Goal: Task Accomplishment & Management: Manage account settings

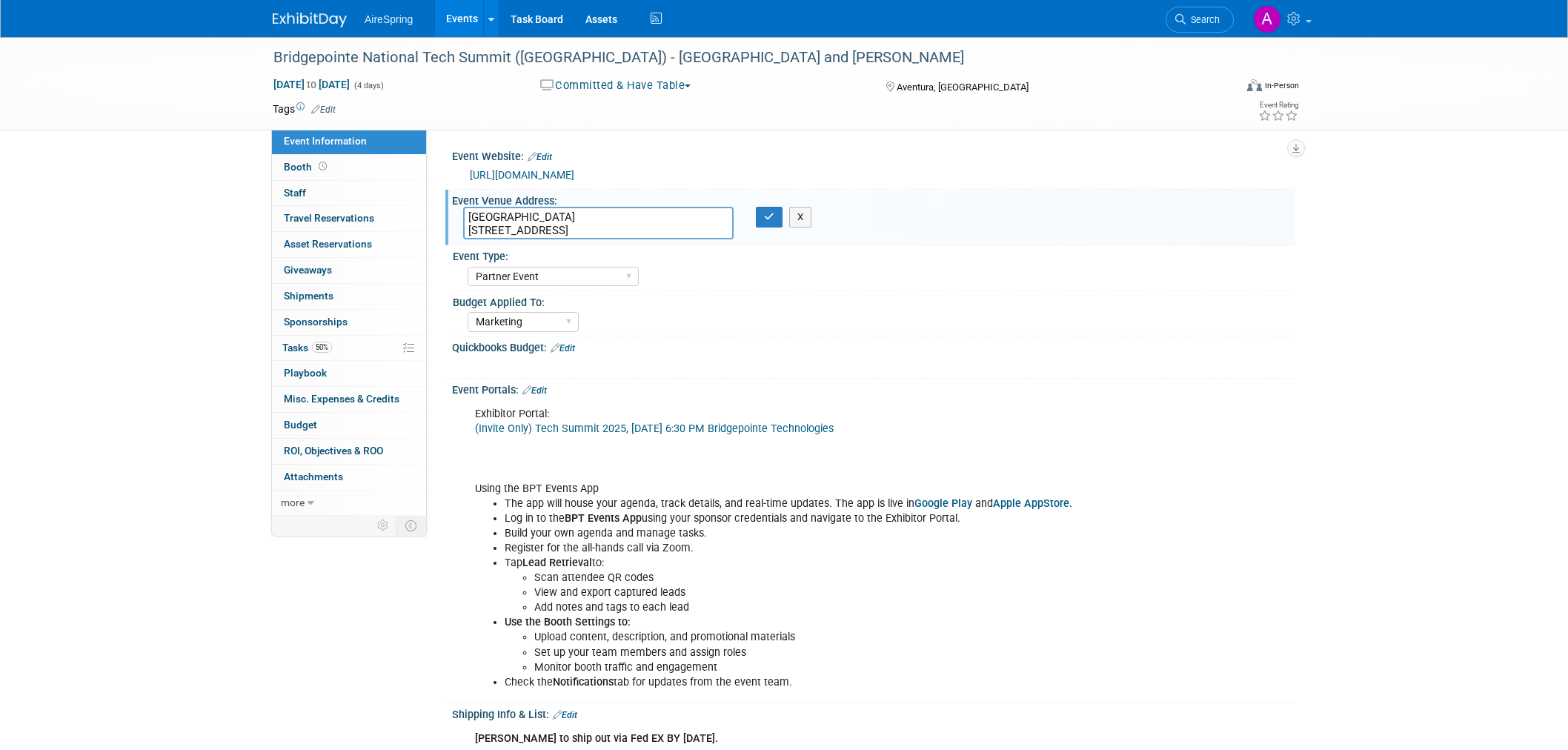
select select "Partner Event"
select select "Marketing"
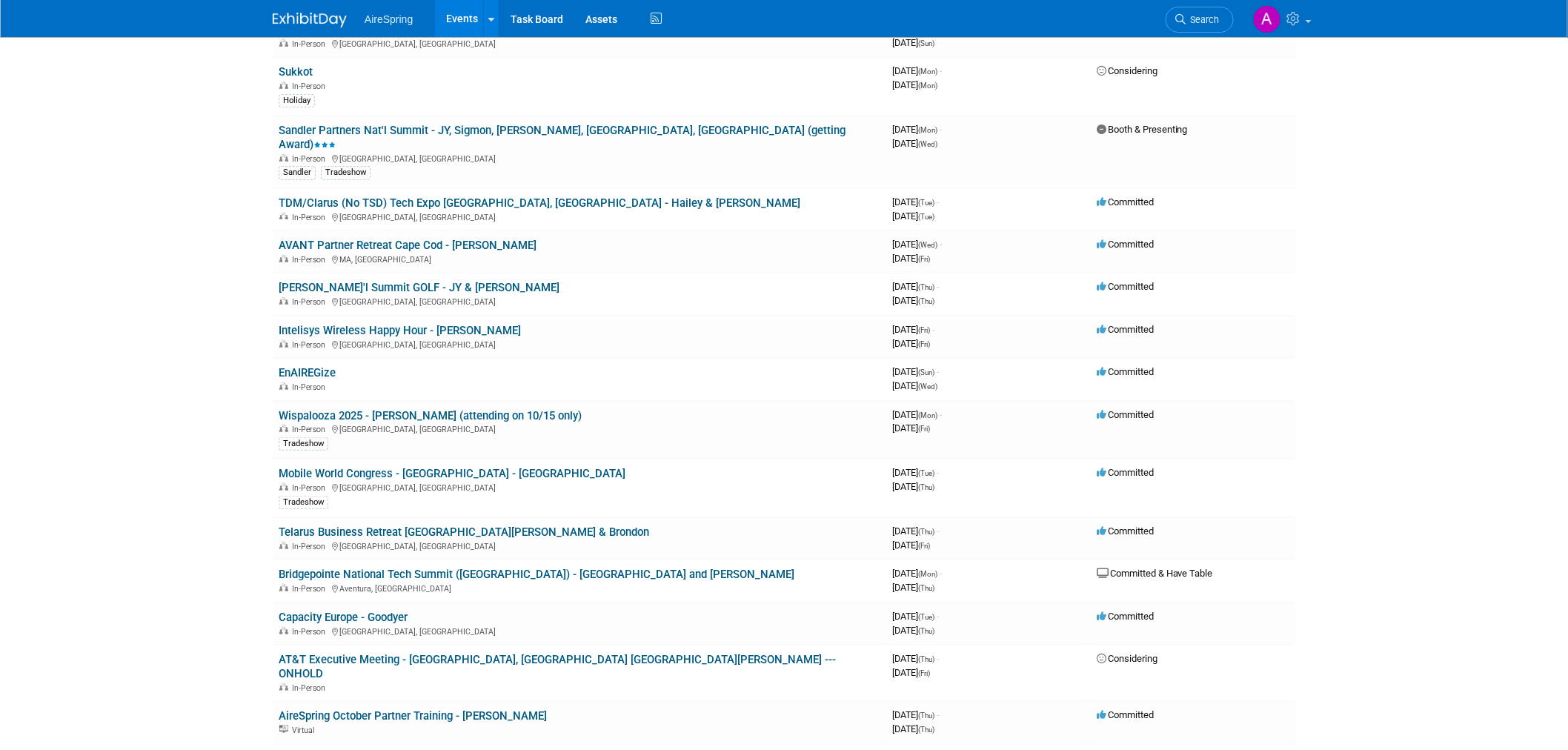
click at [127, 343] on body "AireSpring Events Add Event Bulk Upload Events Shareable Event Boards Recently …" at bounding box center [784, 128] width 1568 height 750
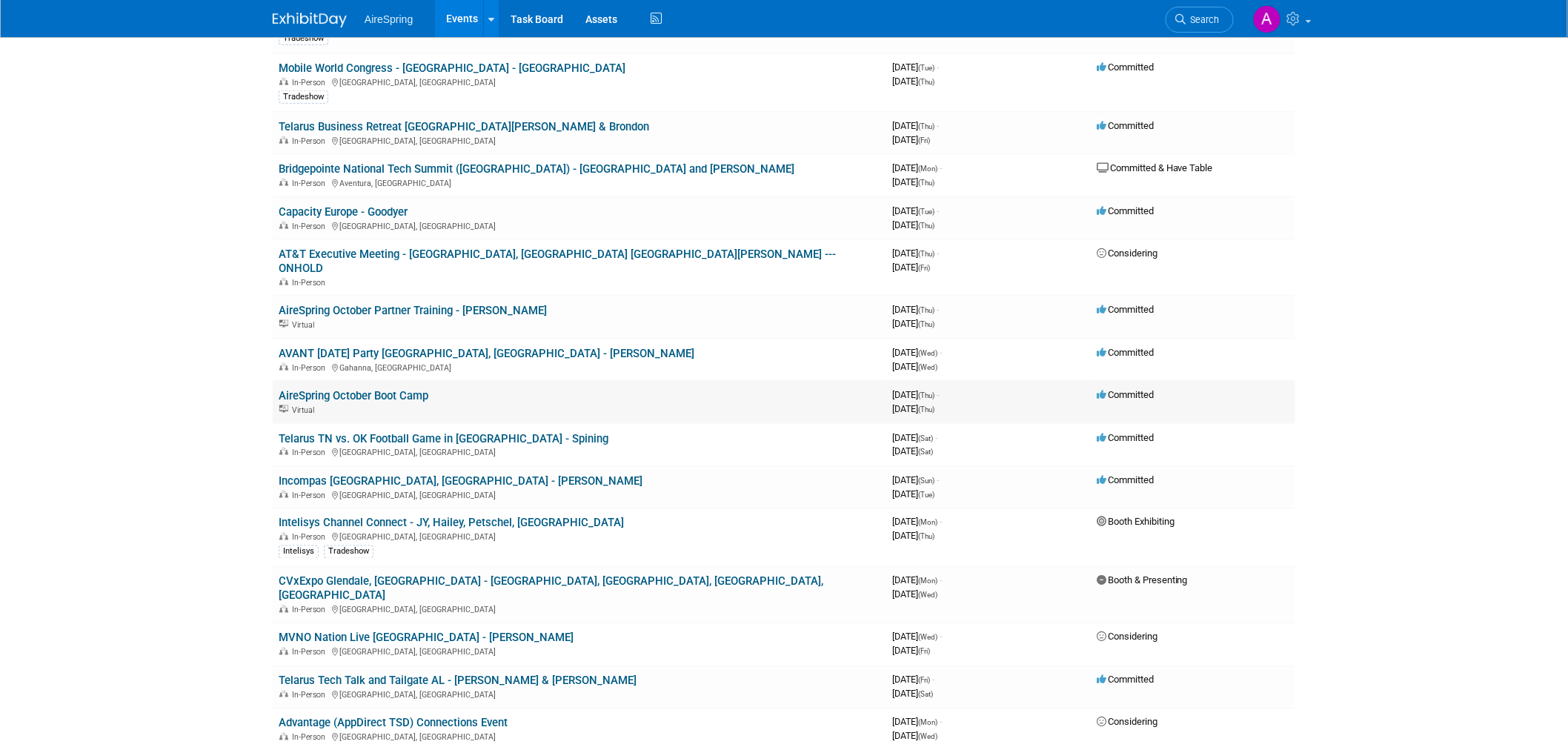
scroll to position [576, 0]
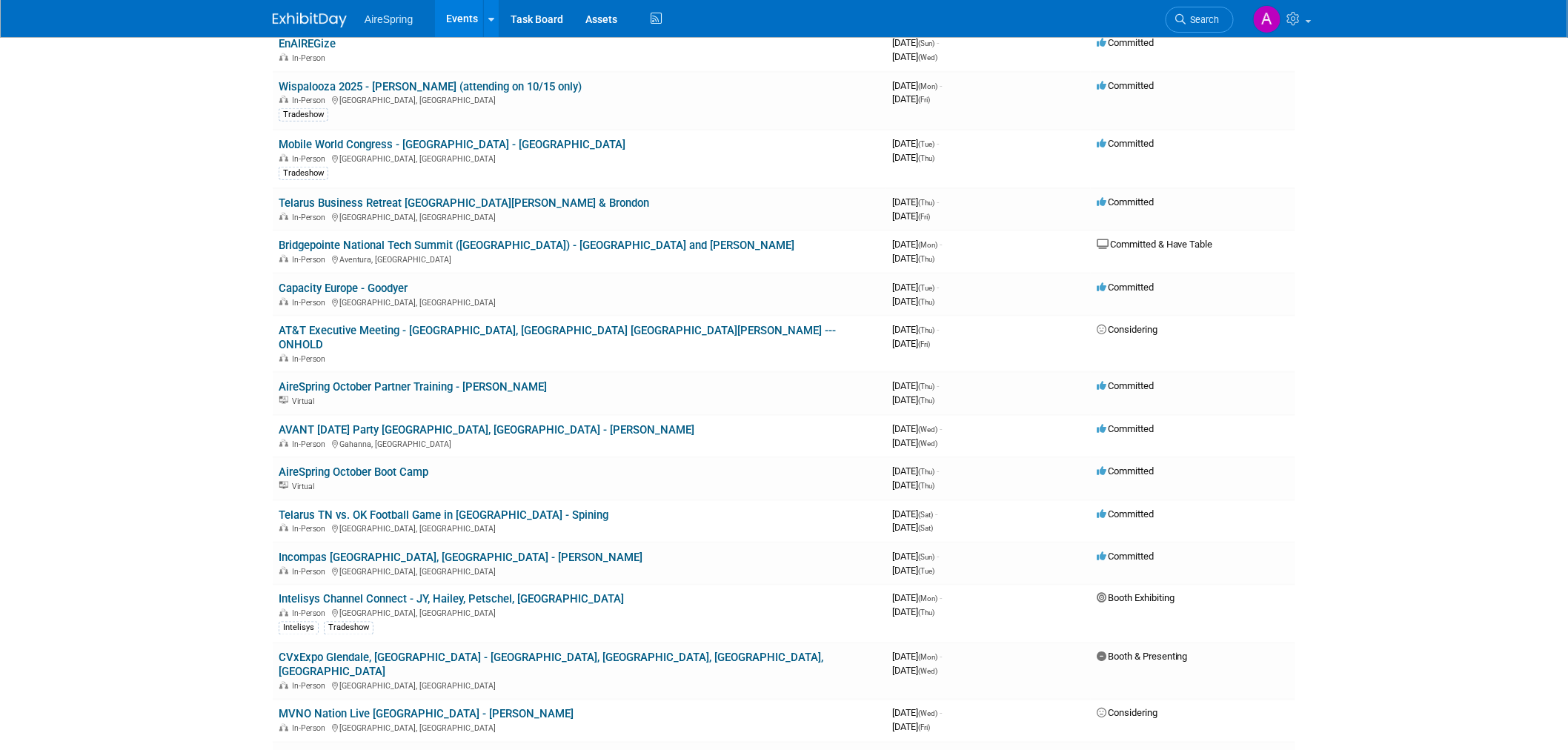
drag, startPoint x: 141, startPoint y: 373, endPoint x: 105, endPoint y: 388, distance: 39.0
click at [354, 282] on link "Capacity Europe - Goodyer" at bounding box center [343, 288] width 129 height 13
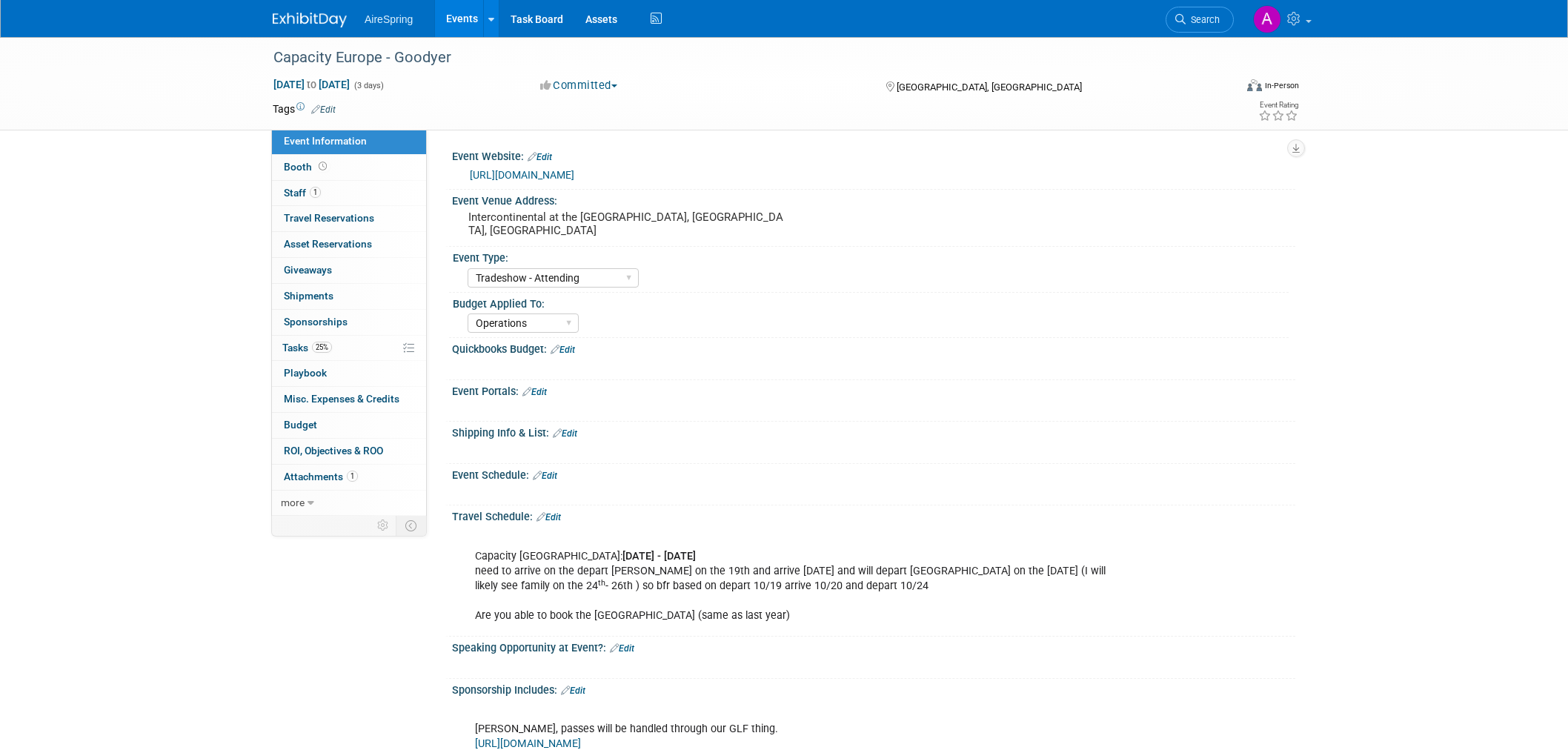
select select "Tradeshow - Attending"
select select "Operations"
click at [134, 240] on div "Capacity Europe - Goodyer [DATE] to [DATE] (3 days) [DATE] to [DATE] Committed …" at bounding box center [784, 507] width 1568 height 940
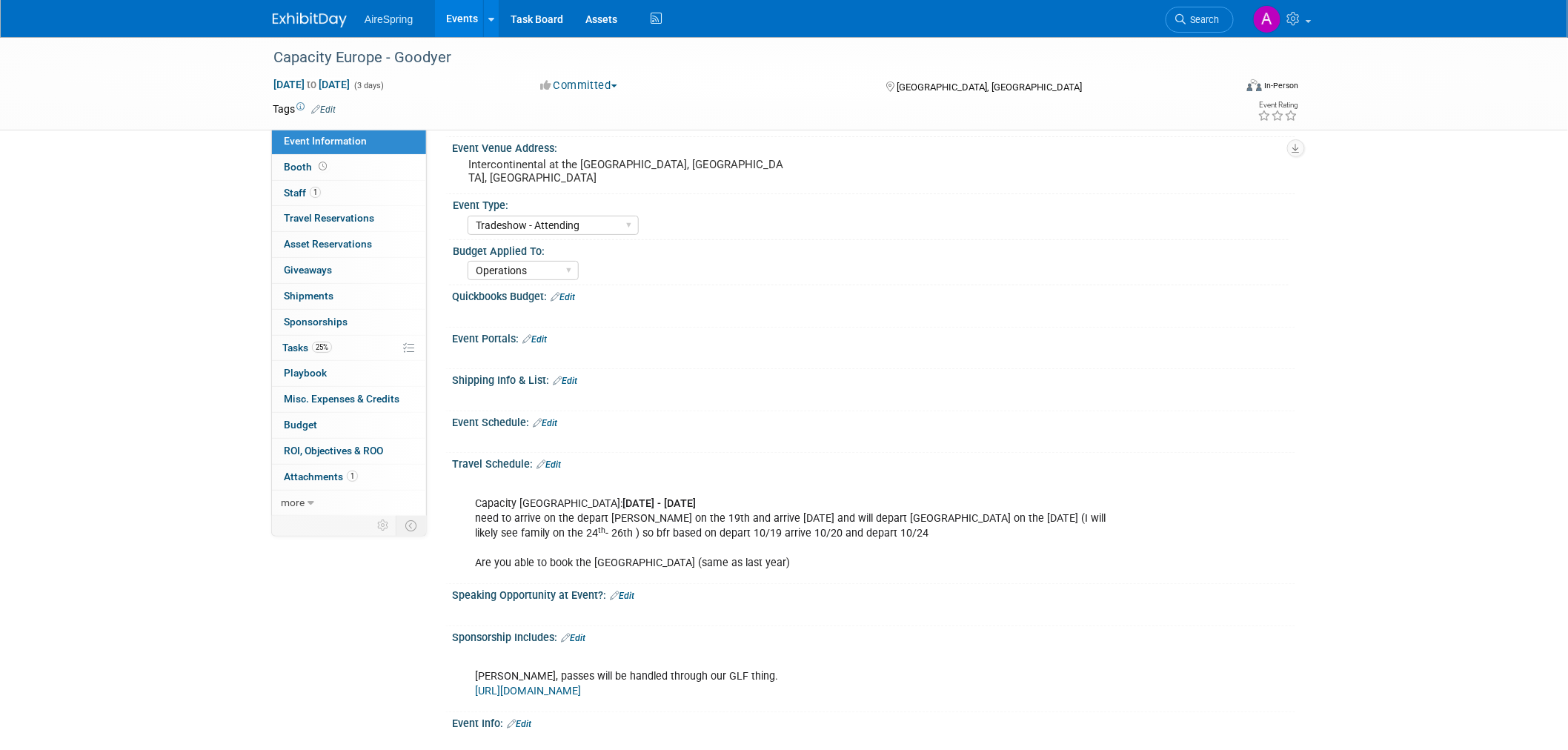
scroll to position [83, 0]
